Goal: Task Accomplishment & Management: Complete application form

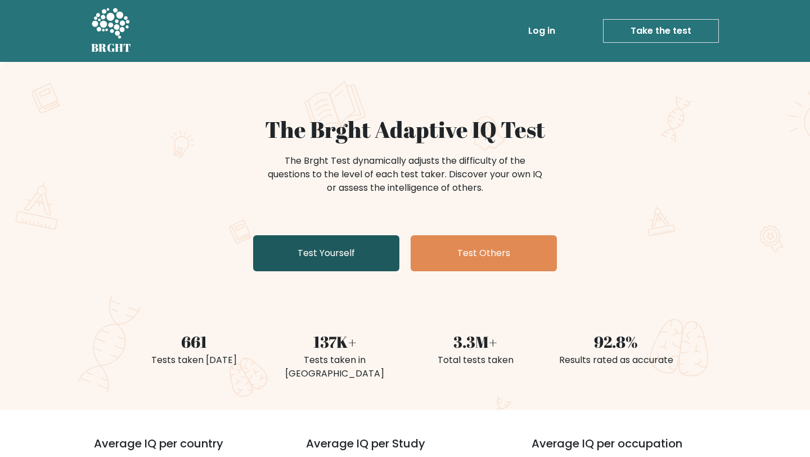
click at [351, 249] on link "Test Yourself" at bounding box center [326, 253] width 146 height 36
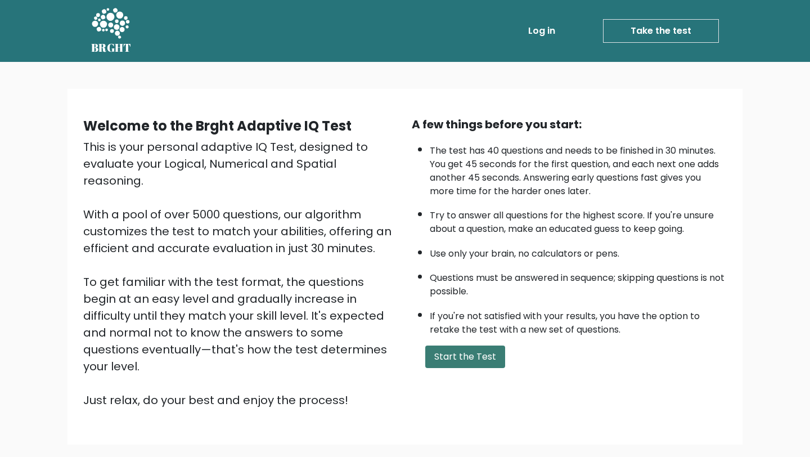
click at [456, 360] on button "Start the Test" at bounding box center [465, 357] width 80 height 23
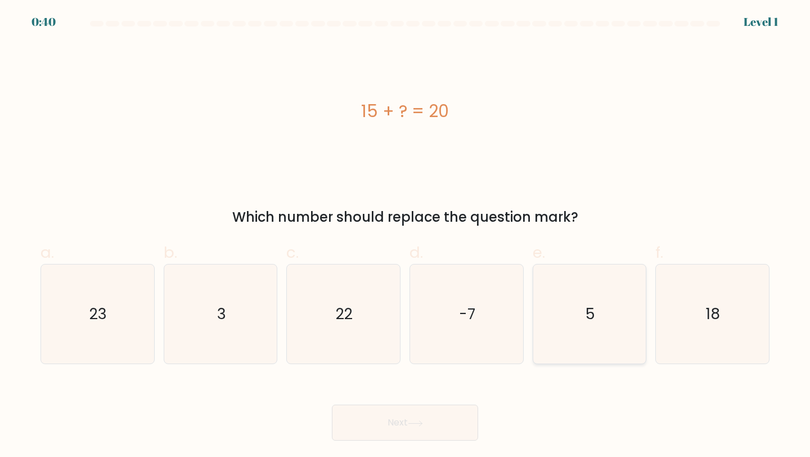
click at [611, 317] on icon "5" at bounding box center [590, 314] width 100 height 100
click at [406, 236] on input "e. 5" at bounding box center [405, 231] width 1 height 7
radio input "true"
click at [407, 425] on button "Next" at bounding box center [405, 423] width 146 height 36
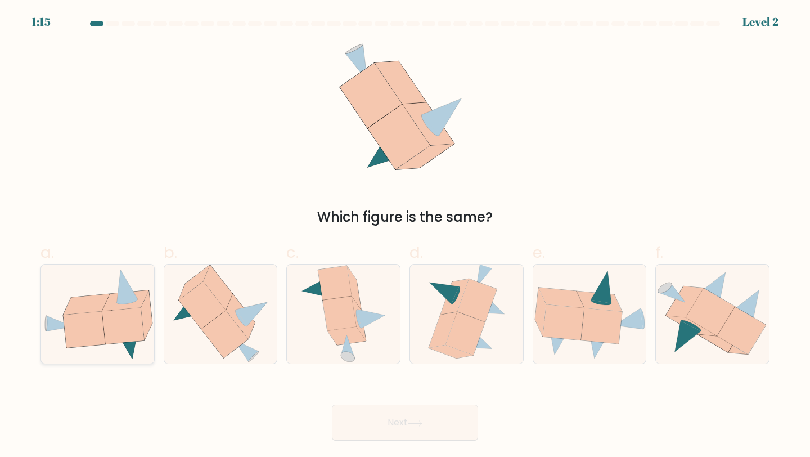
click at [140, 298] on icon at bounding box center [125, 300] width 46 height 21
click at [405, 236] on input "a." at bounding box center [405, 231] width 1 height 7
radio input "true"
click at [412, 425] on icon at bounding box center [415, 423] width 15 height 6
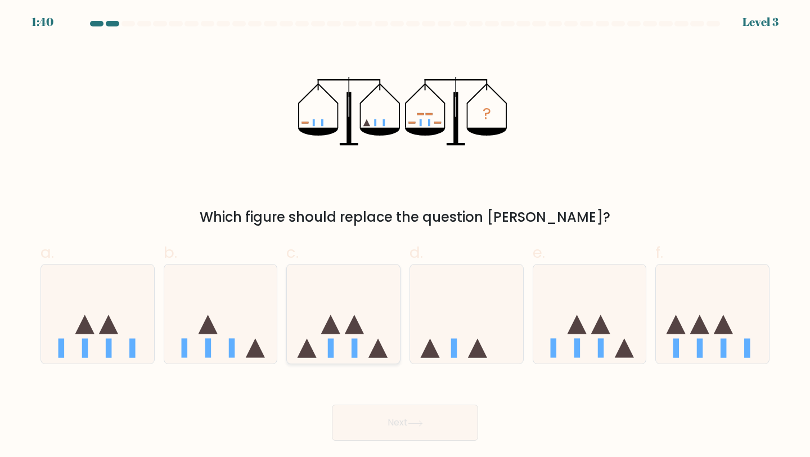
click at [339, 323] on icon at bounding box center [343, 313] width 113 height 93
click at [405, 236] on input "c." at bounding box center [405, 231] width 1 height 7
radio input "true"
click at [415, 427] on button "Next" at bounding box center [405, 423] width 146 height 36
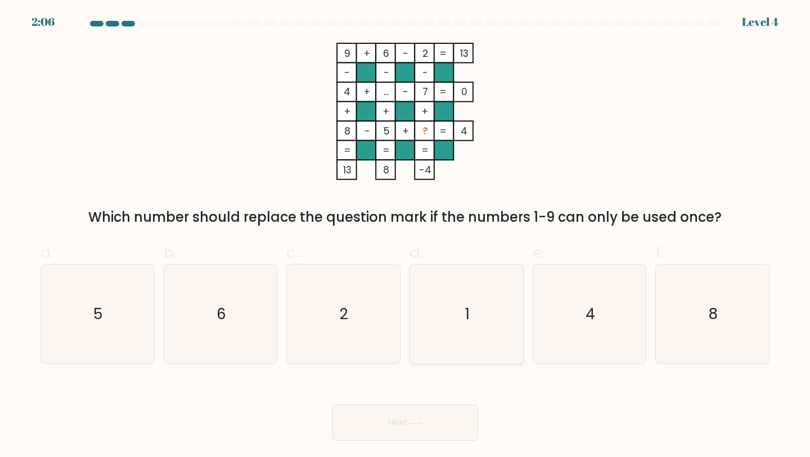
click at [469, 289] on icon "1" at bounding box center [467, 314] width 100 height 100
click at [406, 236] on input "d. 1" at bounding box center [405, 231] width 1 height 7
radio input "true"
click at [407, 423] on button "Next" at bounding box center [405, 423] width 146 height 36
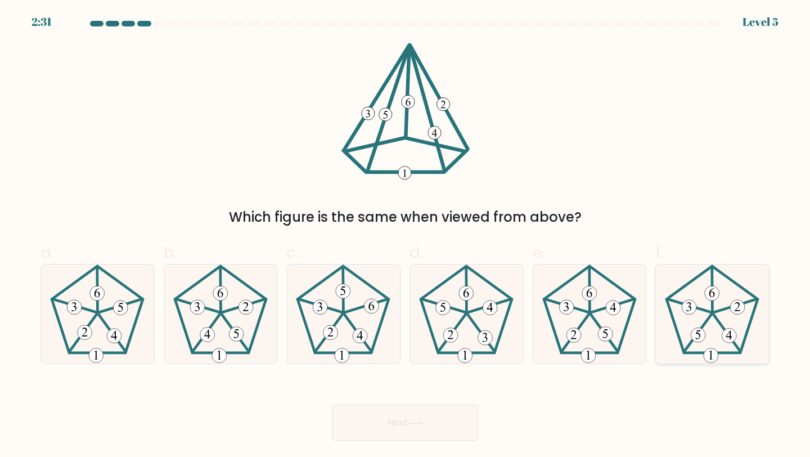
click at [735, 325] on icon at bounding box center [713, 314] width 100 height 100
click at [406, 236] on input "f." at bounding box center [405, 231] width 1 height 7
radio input "true"
click at [412, 434] on button "Next" at bounding box center [405, 423] width 146 height 36
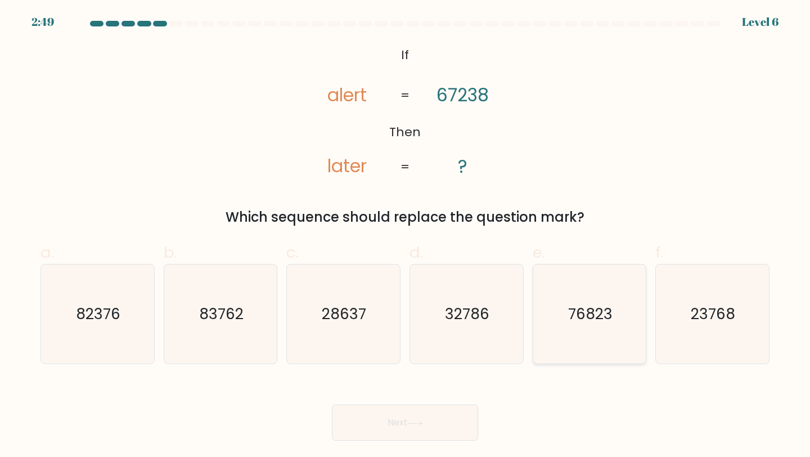
click at [604, 346] on icon "76823" at bounding box center [590, 314] width 100 height 100
click at [406, 236] on input "e. 76823" at bounding box center [405, 231] width 1 height 7
radio input "true"
click at [414, 426] on button "Next" at bounding box center [405, 423] width 146 height 36
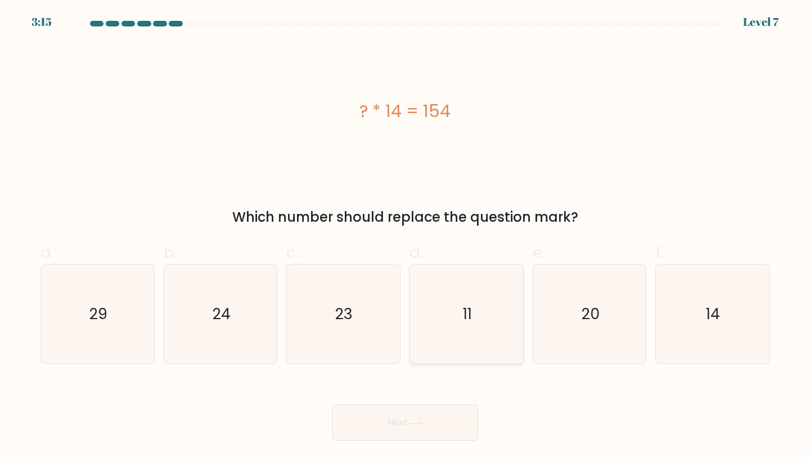
click at [445, 311] on icon "11" at bounding box center [467, 314] width 100 height 100
click at [406, 236] on input "d. 11" at bounding box center [405, 231] width 1 height 7
radio input "true"
click at [392, 424] on button "Next" at bounding box center [405, 423] width 146 height 36
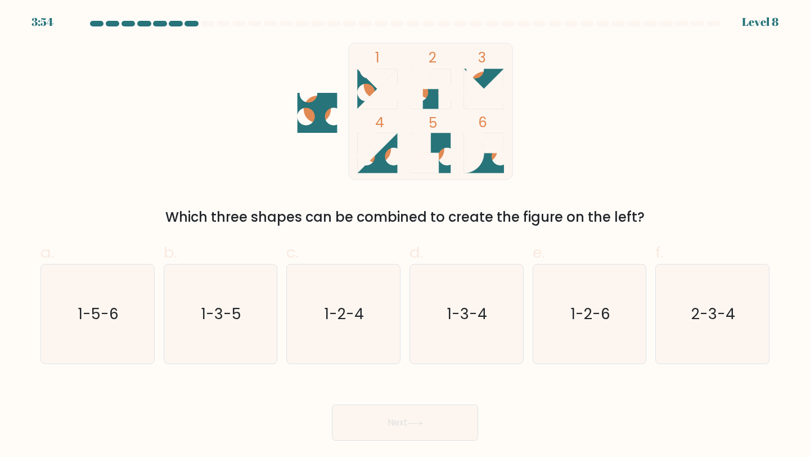
click at [320, 136] on icon "1 2 3 4 5 6" at bounding box center [405, 111] width 303 height 137
drag, startPoint x: 314, startPoint y: 123, endPoint x: 321, endPoint y: 123, distance: 7.3
click at [315, 123] on icon at bounding box center [317, 113] width 40 height 40
click at [263, 306] on icon "1-3-5" at bounding box center [221, 314] width 100 height 100
click at [405, 236] on input "b. 1-3-5" at bounding box center [405, 231] width 1 height 7
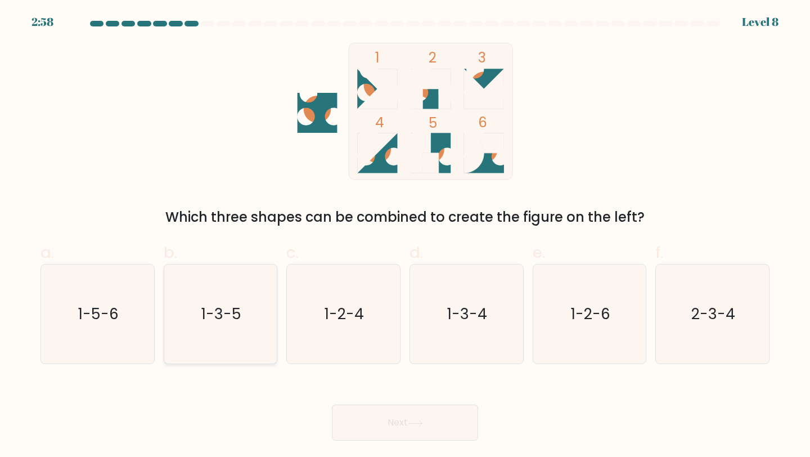
radio input "true"
click at [407, 405] on button "Next" at bounding box center [405, 423] width 146 height 36
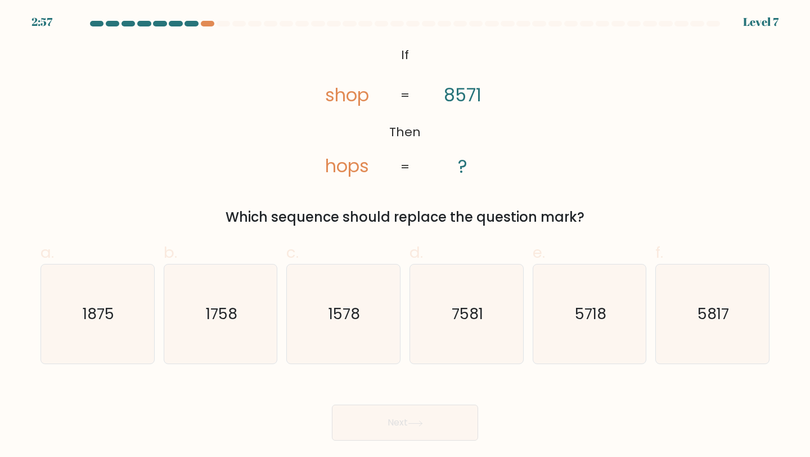
click at [407, 425] on button "Next" at bounding box center [405, 423] width 146 height 36
click at [282, 388] on div "Next" at bounding box center [405, 409] width 743 height 63
click at [612, 305] on icon "5718" at bounding box center [590, 314] width 100 height 100
click at [406, 236] on input "e. 5718" at bounding box center [405, 231] width 1 height 7
radio input "true"
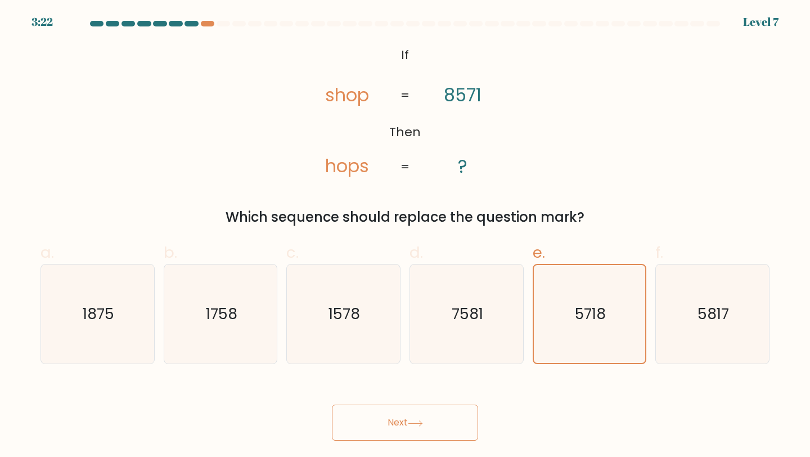
click at [429, 433] on button "Next" at bounding box center [405, 423] width 146 height 36
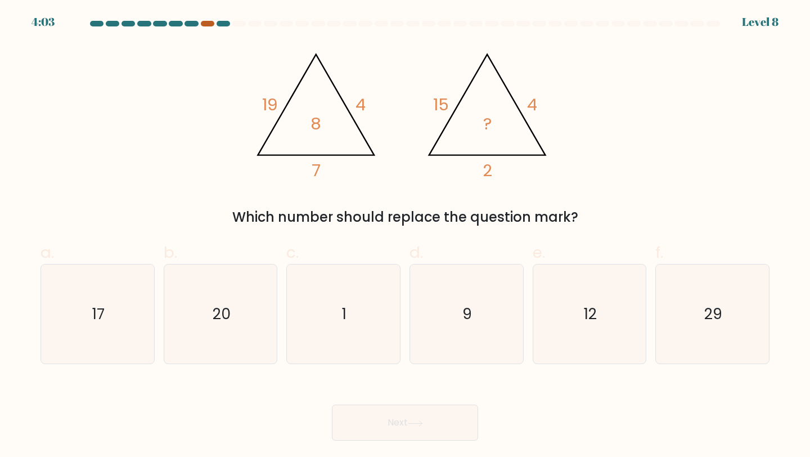
click at [209, 23] on div at bounding box center [208, 24] width 14 height 6
click at [217, 89] on div "@import url('https://fonts.googleapis.com/css?family=Abril+Fatface:400,100,100i…" at bounding box center [405, 135] width 743 height 185
click at [474, 286] on icon "9" at bounding box center [467, 314] width 100 height 100
click at [406, 236] on input "d. 9" at bounding box center [405, 231] width 1 height 7
radio input "true"
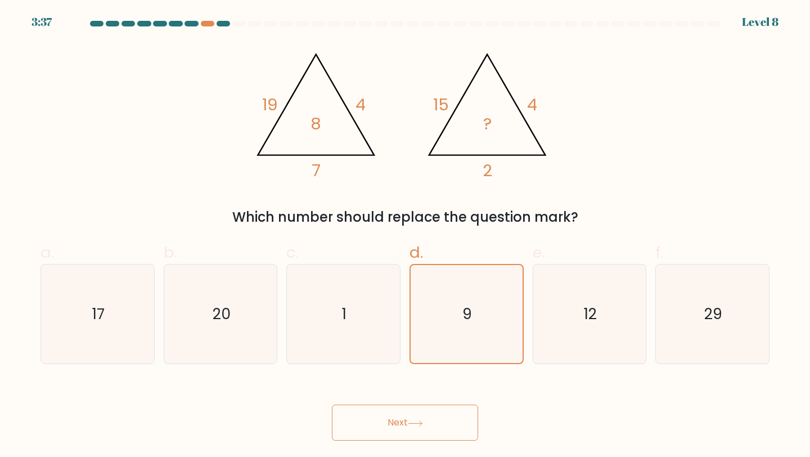
click at [398, 422] on button "Next" at bounding box center [405, 423] width 146 height 36
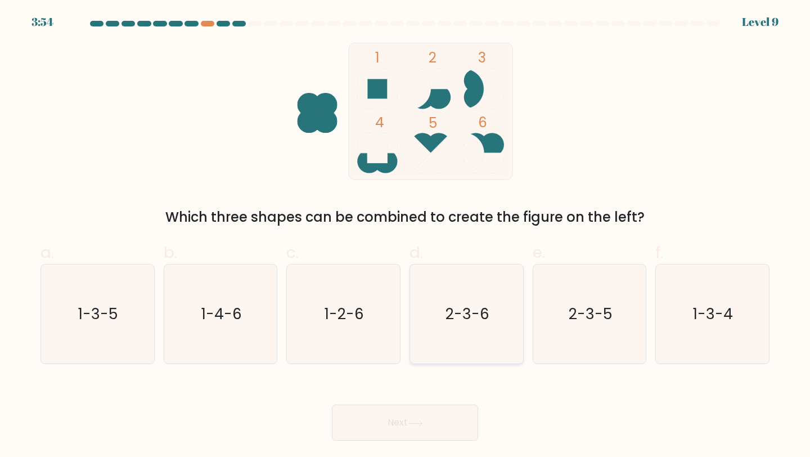
click at [496, 313] on icon "2-3-6" at bounding box center [467, 314] width 100 height 100
click at [406, 236] on input "d. 2-3-6" at bounding box center [405, 231] width 1 height 7
radio input "true"
click at [417, 414] on button "Next" at bounding box center [405, 423] width 146 height 36
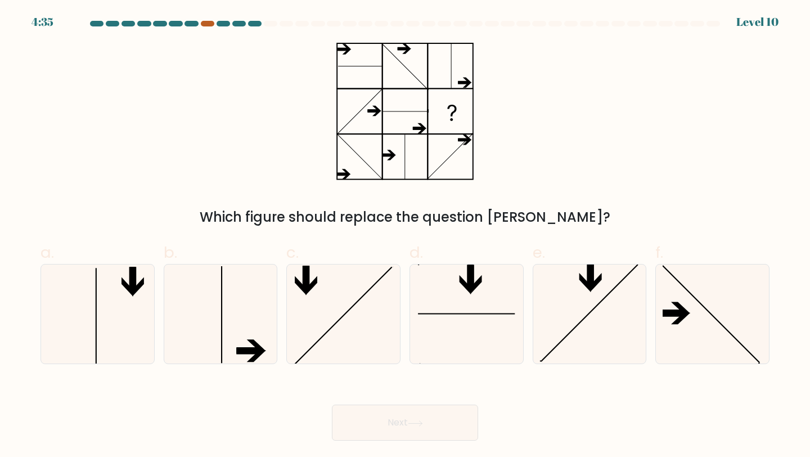
click at [206, 23] on div at bounding box center [208, 24] width 14 height 6
click at [388, 141] on icon at bounding box center [405, 111] width 141 height 137
click at [114, 313] on icon at bounding box center [98, 314] width 100 height 100
click at [405, 236] on input "a." at bounding box center [405, 231] width 1 height 7
radio input "true"
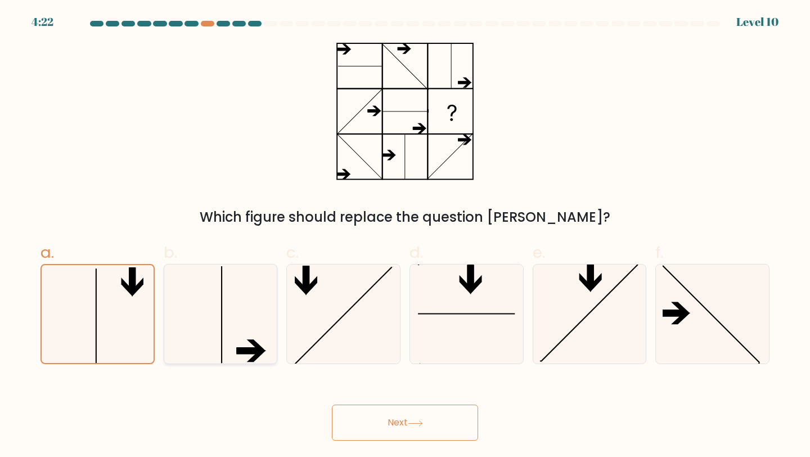
click at [217, 299] on icon at bounding box center [221, 314] width 100 height 100
click at [405, 236] on input "b." at bounding box center [405, 231] width 1 height 7
radio input "true"
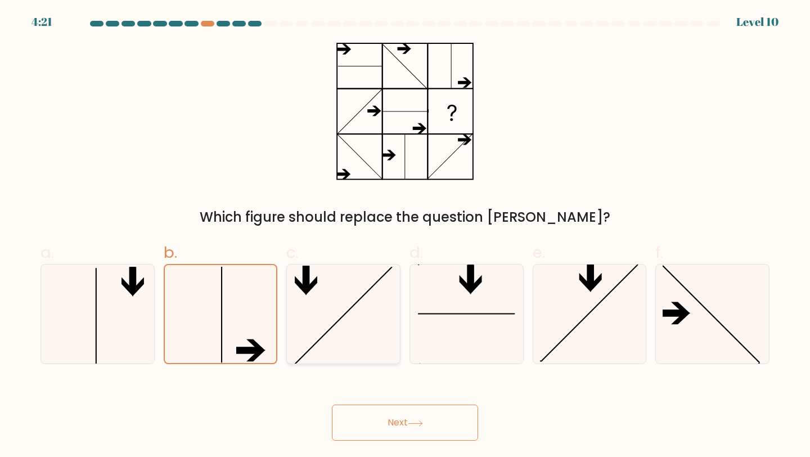
click at [336, 304] on icon at bounding box center [344, 314] width 100 height 100
click at [405, 236] on input "c." at bounding box center [405, 231] width 1 height 7
radio input "true"
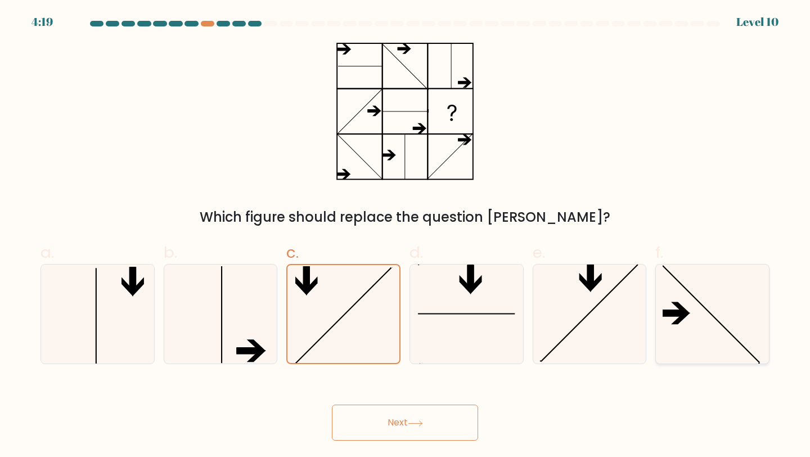
click at [682, 311] on icon at bounding box center [673, 313] width 25 height 6
click at [406, 236] on input "f." at bounding box center [405, 231] width 1 height 7
radio input "true"
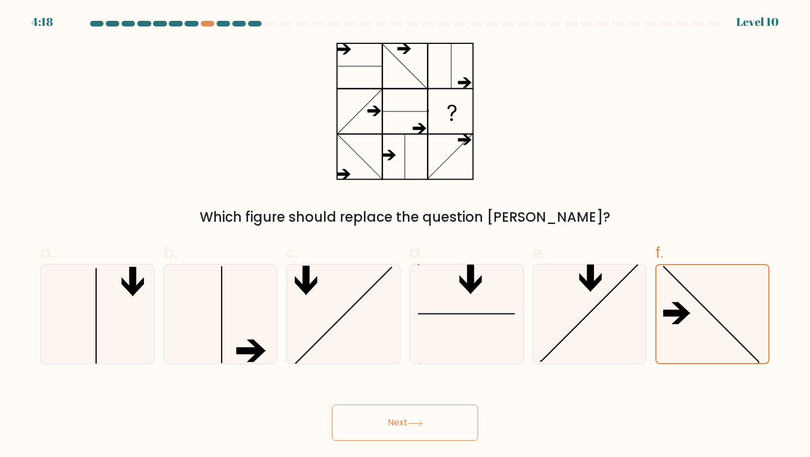
click at [405, 410] on button "Next" at bounding box center [405, 423] width 146 height 36
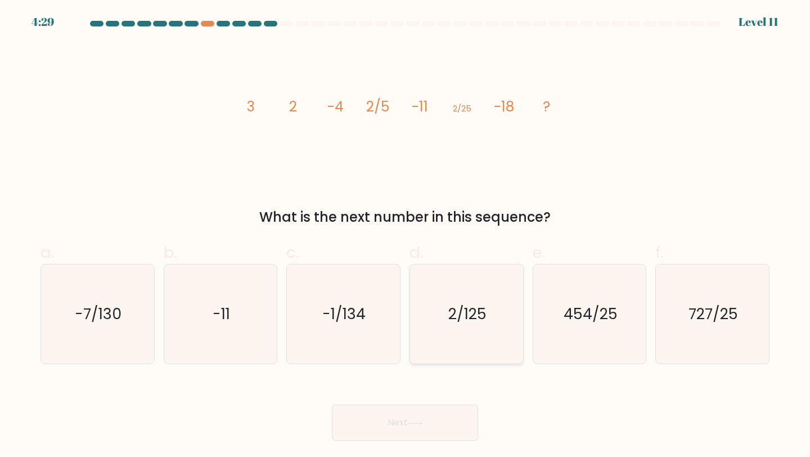
click at [501, 314] on icon "2/125" at bounding box center [467, 314] width 100 height 100
click at [406, 236] on input "d. 2/125" at bounding box center [405, 231] width 1 height 7
radio input "true"
click at [395, 424] on button "Next" at bounding box center [405, 423] width 146 height 36
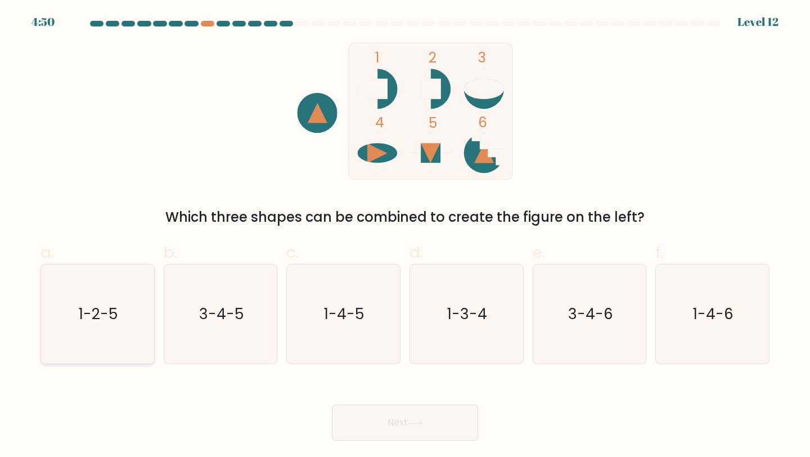
click at [113, 290] on icon "1-2-5" at bounding box center [98, 314] width 100 height 100
click at [405, 236] on input "a. 1-2-5" at bounding box center [405, 231] width 1 height 7
radio input "true"
click at [420, 434] on button "Next" at bounding box center [405, 423] width 146 height 36
